Goal: Task Accomplishment & Management: Manage account settings

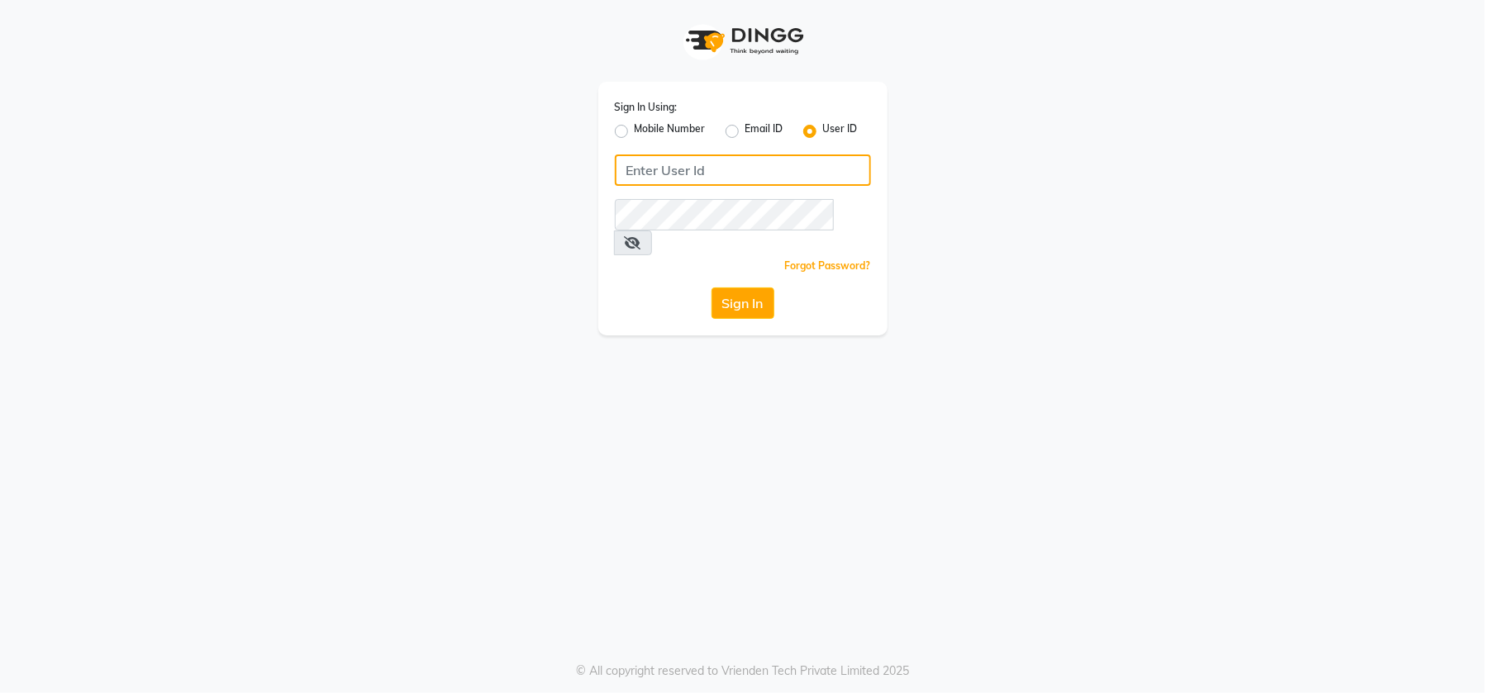
type input "emporiosalon"
drag, startPoint x: 610, startPoint y: 474, endPoint x: 636, endPoint y: 421, distance: 59.1
click at [612, 468] on div "Sign In Using: Mobile Number Email ID User ID emporiosalon Remember me Forgot P…" at bounding box center [742, 346] width 1485 height 693
click at [731, 288] on button "Sign In" at bounding box center [743, 303] width 63 height 31
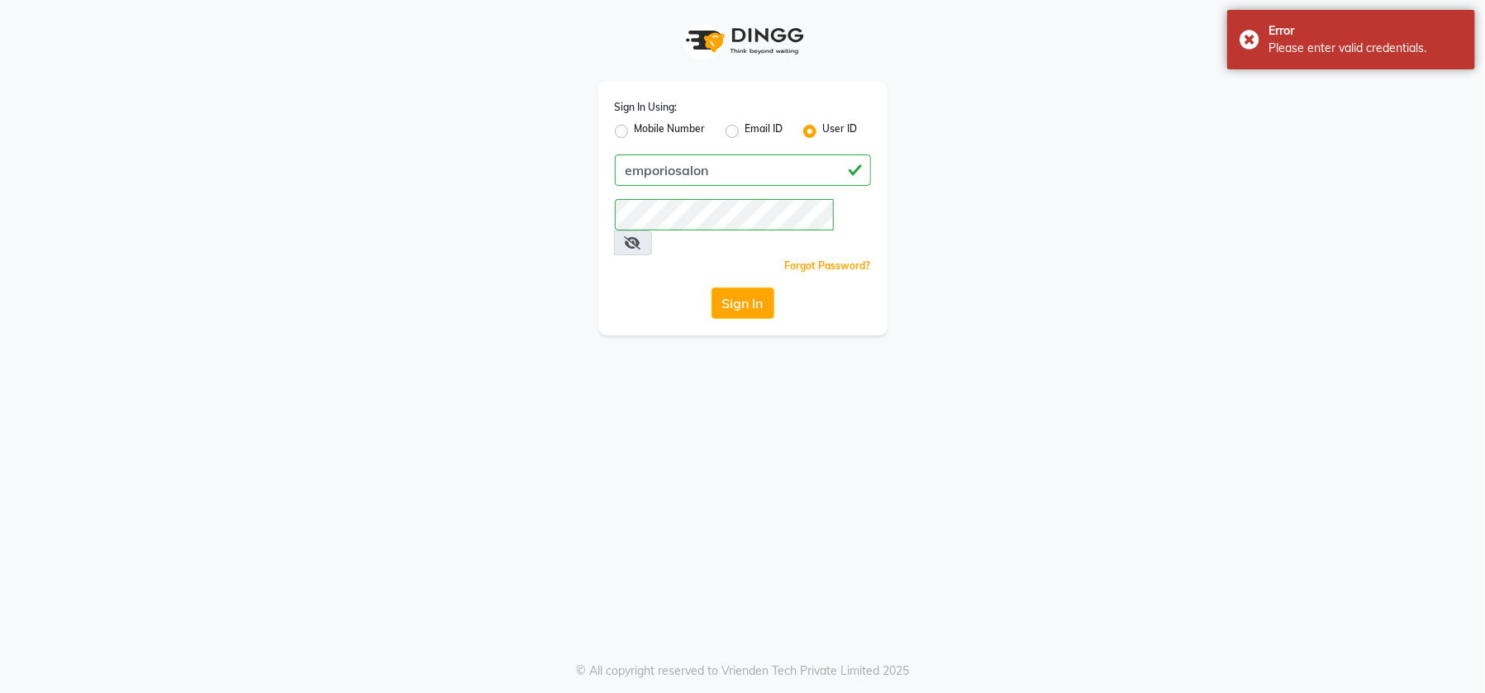
click at [641, 236] on icon at bounding box center [633, 242] width 17 height 13
click at [731, 191] on div "Sign In Using: Mobile Number Email ID User ID emporiosalon Remember me Forgot P…" at bounding box center [742, 209] width 289 height 254
click at [635, 128] on label "Mobile Number" at bounding box center [670, 131] width 71 height 20
click at [635, 128] on input "Mobile Number" at bounding box center [640, 126] width 11 height 11
radio input "true"
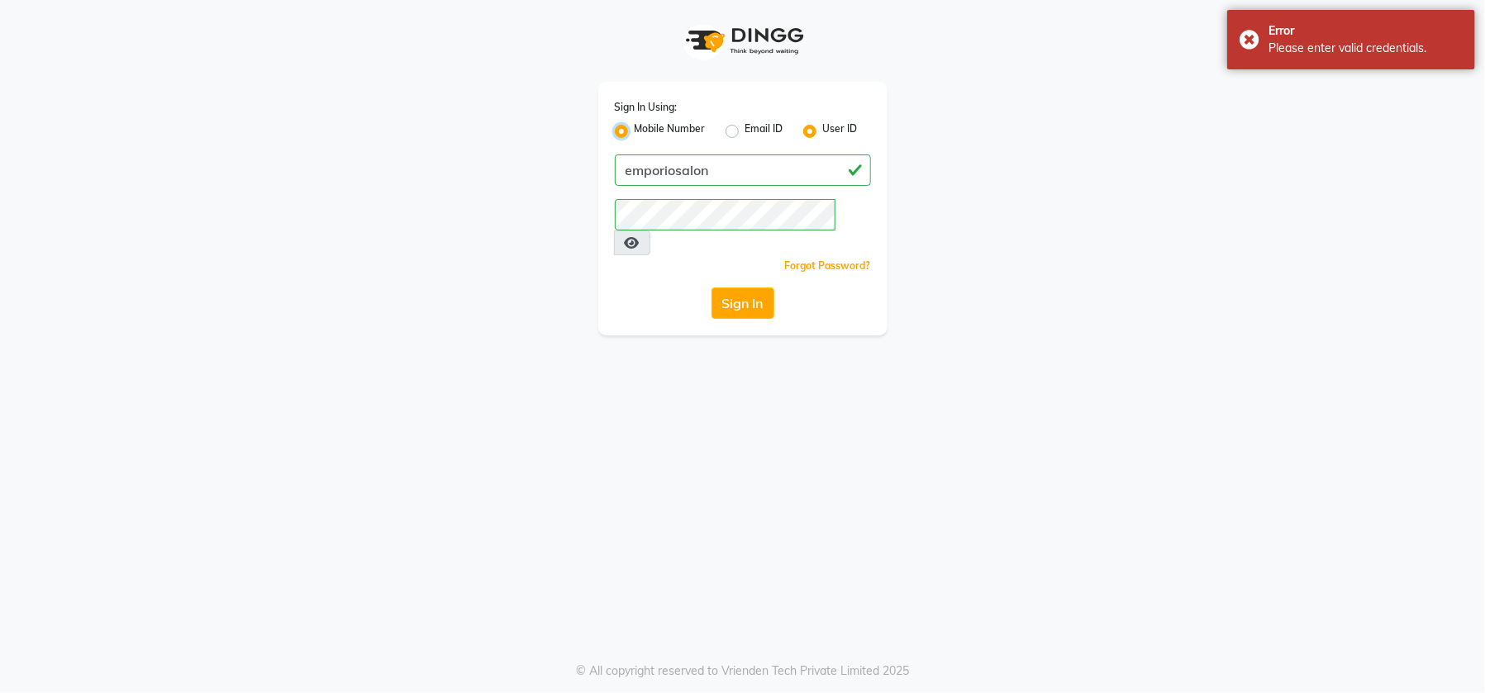
radio input "false"
click at [819, 130] on div "User ID" at bounding box center [830, 131] width 55 height 20
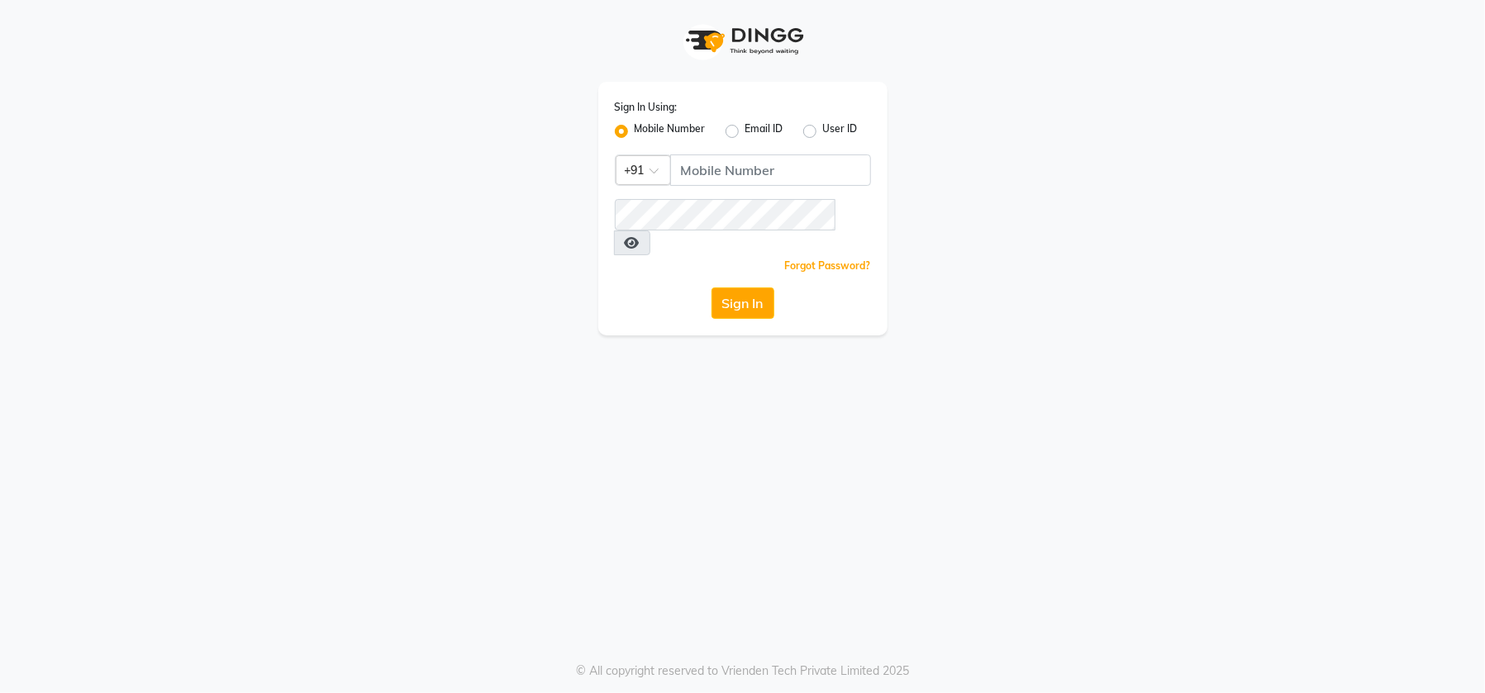
click at [807, 120] on div "Sign In Using: Mobile Number Email ID User ID" at bounding box center [743, 119] width 256 height 43
click at [823, 134] on label "User ID" at bounding box center [840, 131] width 35 height 20
click at [823, 132] on input "User ID" at bounding box center [828, 126] width 11 height 11
radio input "true"
radio input "false"
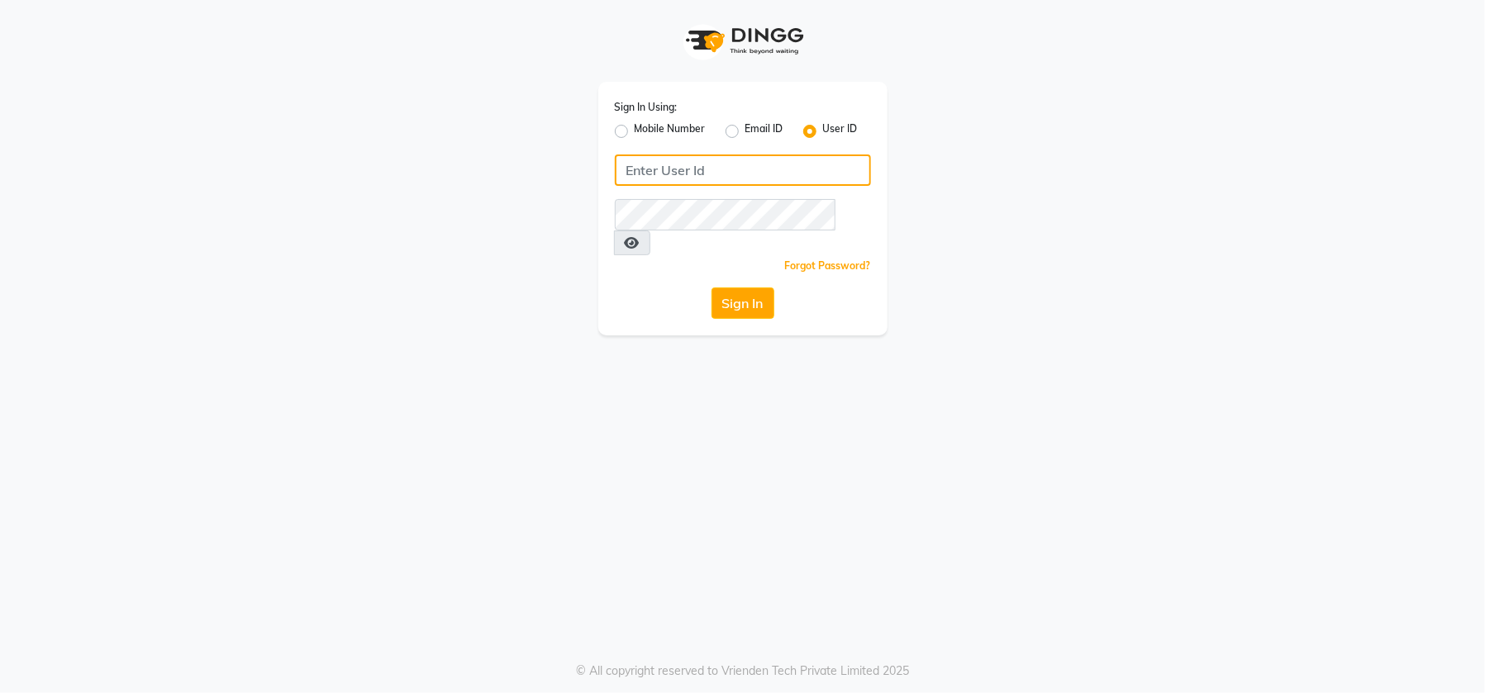
click at [766, 170] on input "Username" at bounding box center [743, 170] width 256 height 31
type input "emporiosalon"
click at [740, 295] on div "Sign In Using: Mobile Number Email ID User ID emporiosalon Remember me Forgot P…" at bounding box center [742, 209] width 289 height 254
click at [737, 288] on button "Sign In" at bounding box center [743, 303] width 63 height 31
